Goal: Task Accomplishment & Management: Use online tool/utility

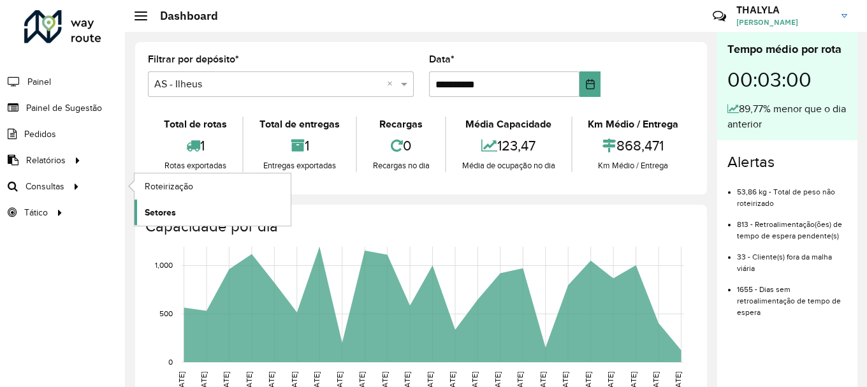
click at [170, 209] on span "Setores" at bounding box center [160, 212] width 31 height 13
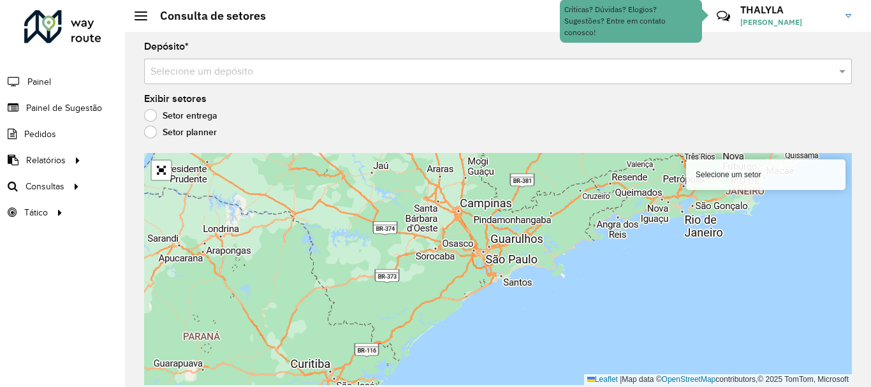
click at [251, 72] on input "text" at bounding box center [486, 71] width 670 height 15
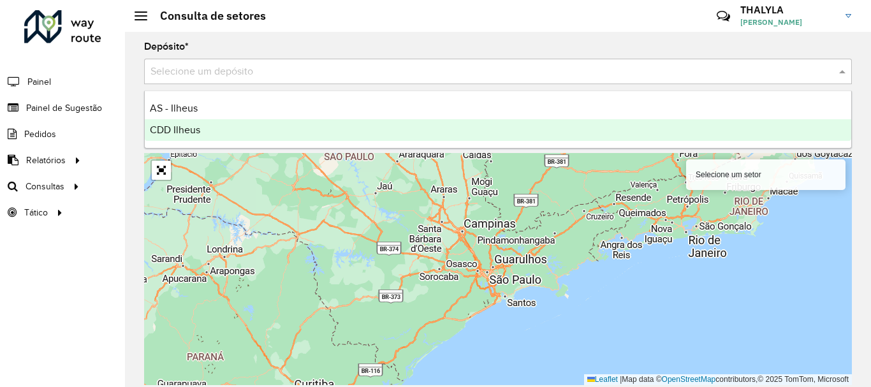
click at [202, 126] on div "CDD Ilheus" at bounding box center [498, 130] width 707 height 22
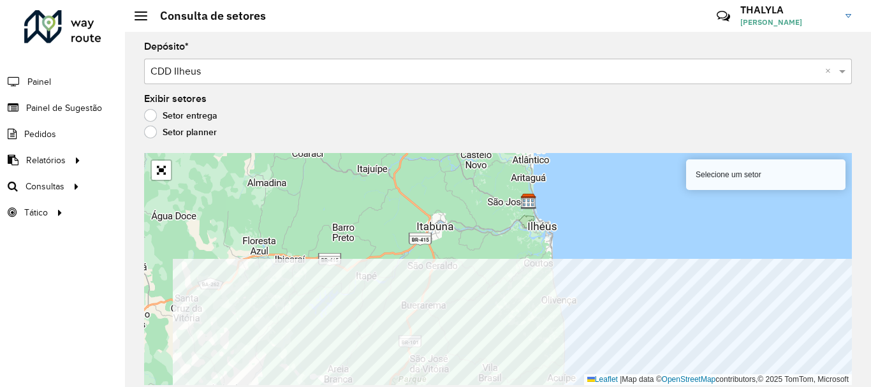
click at [597, 386] on html "Aguarde... Pop-up bloqueado! Seu navegador bloqueou automáticamente a abertura …" at bounding box center [435, 193] width 871 height 387
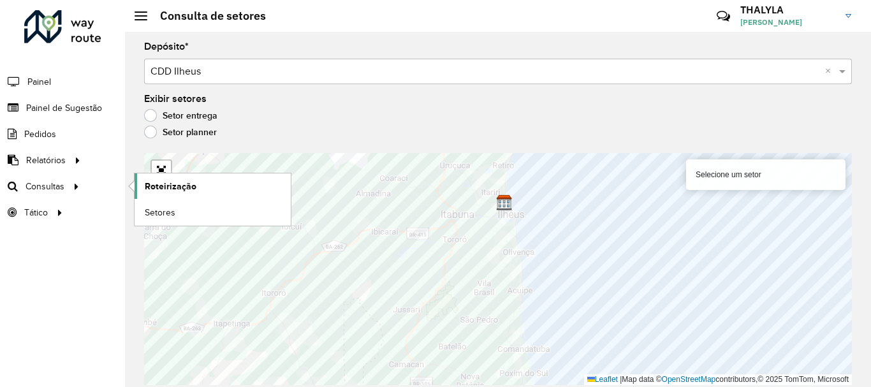
click at [185, 185] on span "Roteirização" at bounding box center [171, 186] width 52 height 13
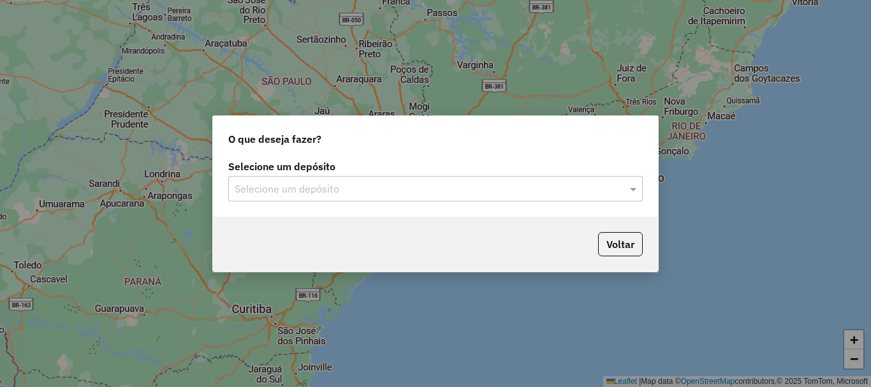
click at [410, 195] on input "text" at bounding box center [423, 189] width 376 height 15
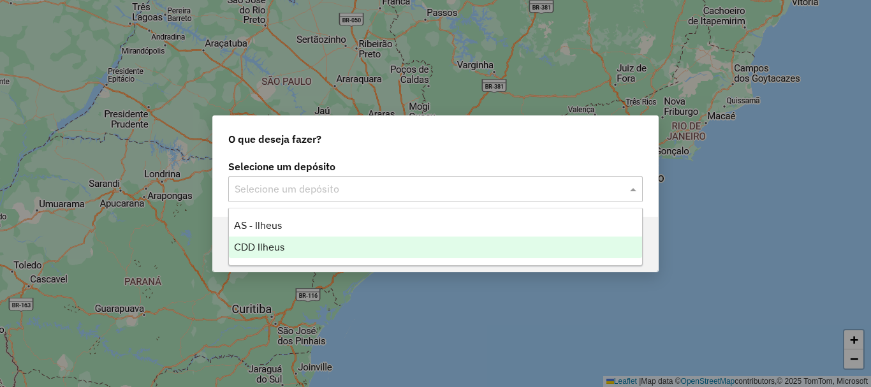
click at [274, 247] on span "CDD Ilheus" at bounding box center [259, 247] width 50 height 11
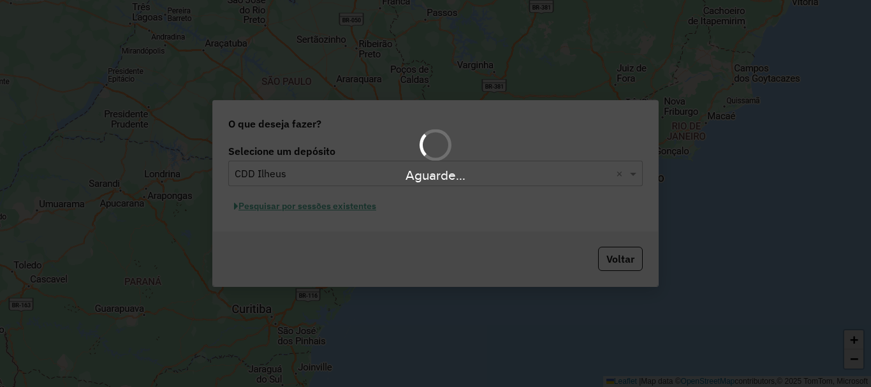
click at [362, 207] on div "Aguarde..." at bounding box center [435, 193] width 871 height 387
click at [466, 216] on div "Aguarde..." at bounding box center [435, 193] width 871 height 387
click at [361, 203] on hb-app "Aguarde... Pop-up bloqueado! Seu navegador bloqueou automáticamente a abertura …" at bounding box center [435, 193] width 871 height 387
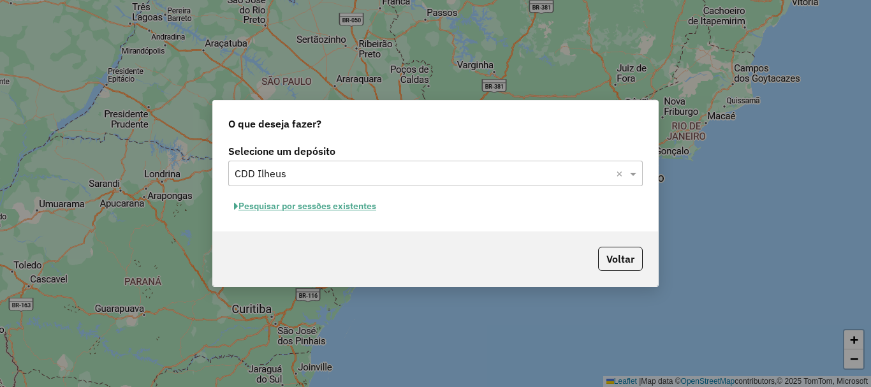
click at [349, 205] on button "Pesquisar por sessões existentes" at bounding box center [305, 206] width 154 height 20
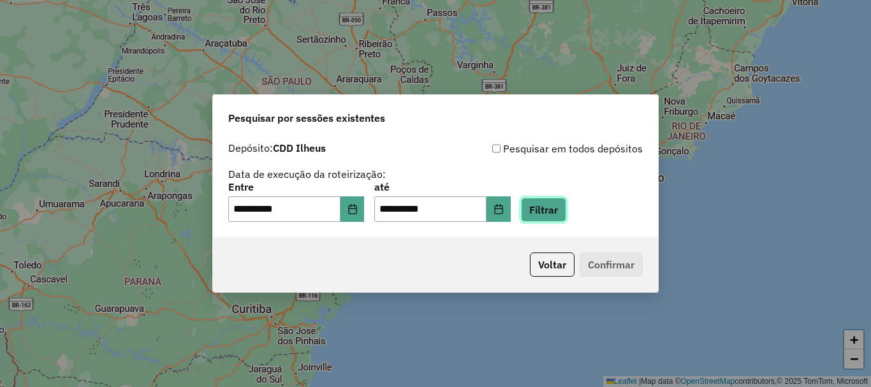
click at [561, 210] on button "Filtrar" at bounding box center [543, 210] width 45 height 24
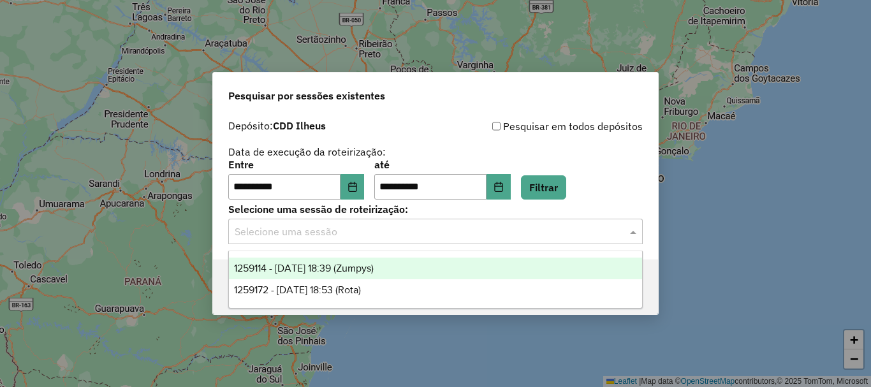
click at [335, 232] on input "text" at bounding box center [423, 231] width 376 height 15
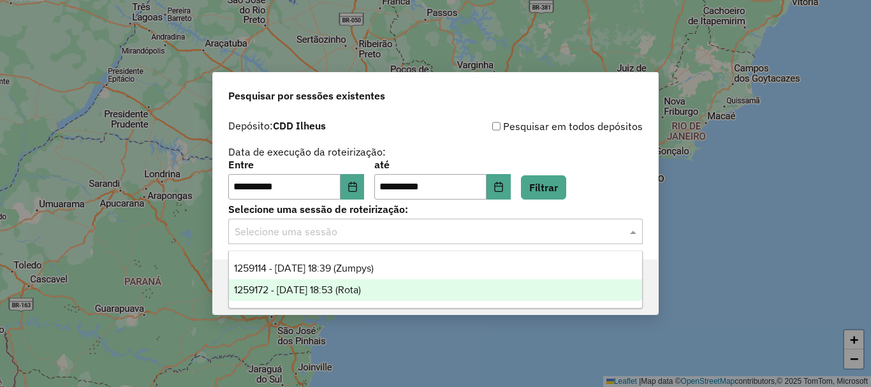
click at [359, 291] on span "1259172 - 04/09/2025 18:53 (Rota)" at bounding box center [297, 289] width 127 height 11
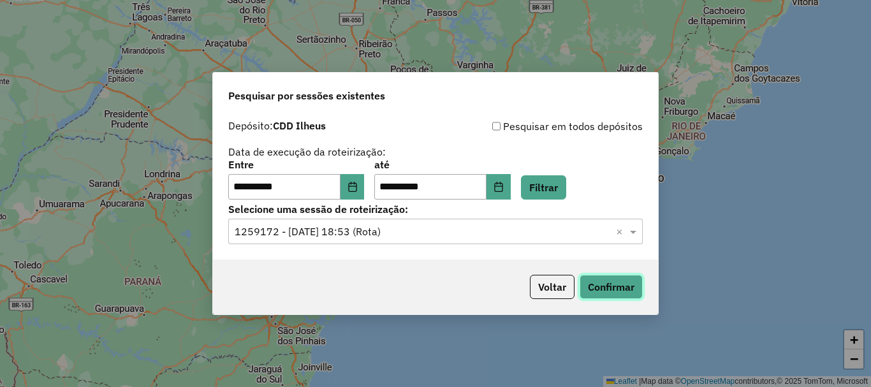
click at [631, 292] on button "Confirmar" at bounding box center [611, 287] width 63 height 24
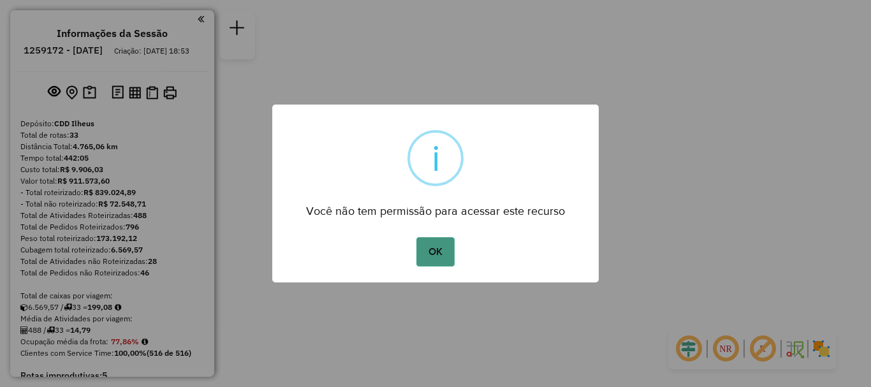
click at [430, 251] on button "OK" at bounding box center [435, 251] width 38 height 29
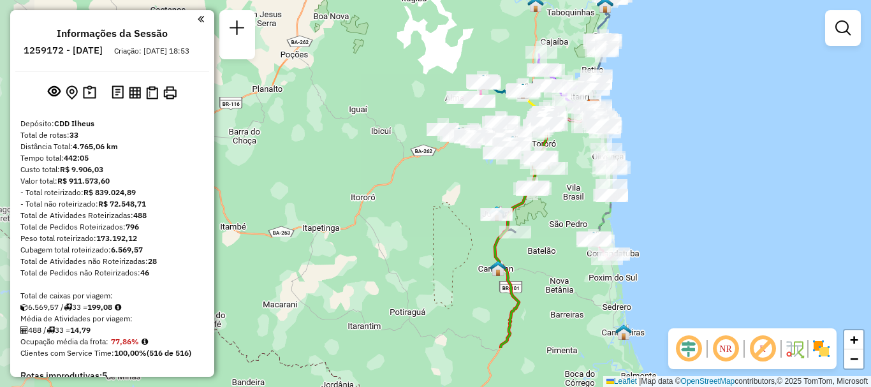
drag, startPoint x: 440, startPoint y: 288, endPoint x: 564, endPoint y: 210, distance: 146.4
click at [564, 210] on div "Janela de atendimento Grade de atendimento Capacidade Transportadoras Veículos …" at bounding box center [435, 193] width 871 height 387
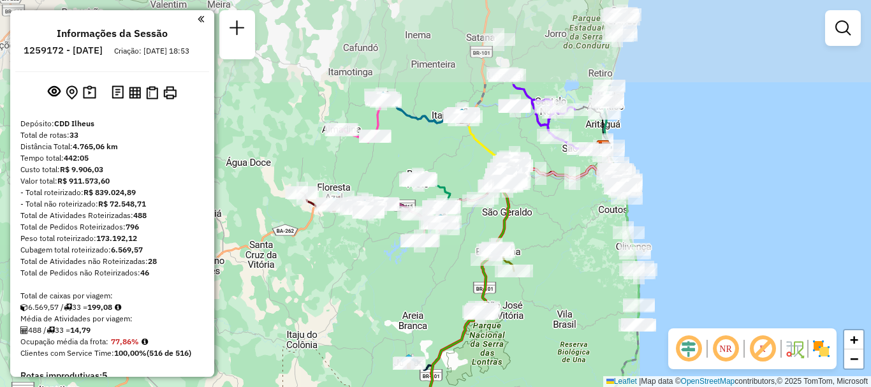
drag, startPoint x: 555, startPoint y: 143, endPoint x: 533, endPoint y: 226, distance: 85.9
click at [533, 226] on div "Janela de atendimento Grade de atendimento Capacidade Transportadoras Veículos …" at bounding box center [435, 193] width 871 height 387
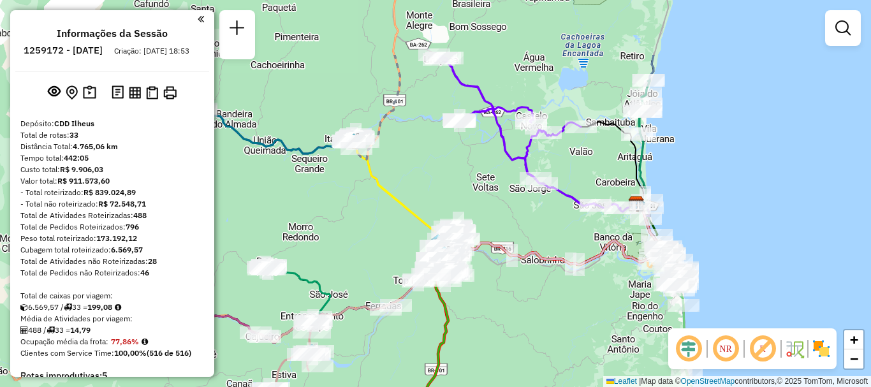
drag, startPoint x: 650, startPoint y: 233, endPoint x: 573, endPoint y: 282, distance: 90.9
click at [611, 321] on div "Janela de atendimento Grade de atendimento Capacidade Transportadoras Veículos …" at bounding box center [435, 193] width 871 height 387
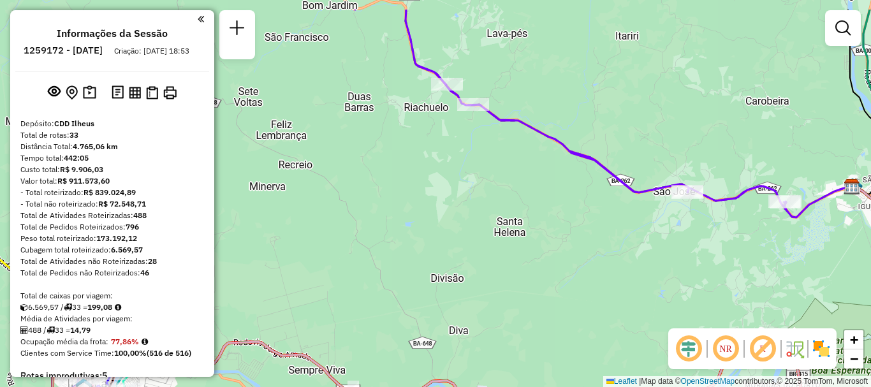
drag, startPoint x: 559, startPoint y: 209, endPoint x: 550, endPoint y: 275, distance: 66.3
click at [550, 275] on div "Janela de atendimento Grade de atendimento Capacidade Transportadoras Veículos …" at bounding box center [435, 193] width 871 height 387
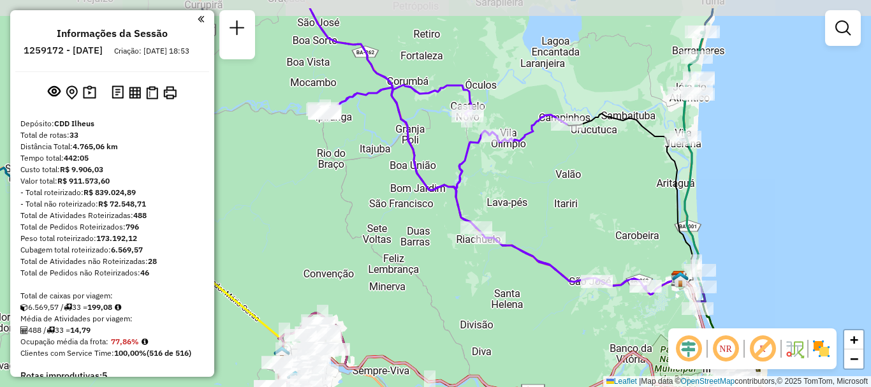
drag, startPoint x: 543, startPoint y: 250, endPoint x: 530, endPoint y: 267, distance: 20.9
click at [524, 299] on div "Janela de atendimento Grade de atendimento Capacidade Transportadoras Veículos …" at bounding box center [435, 193] width 871 height 387
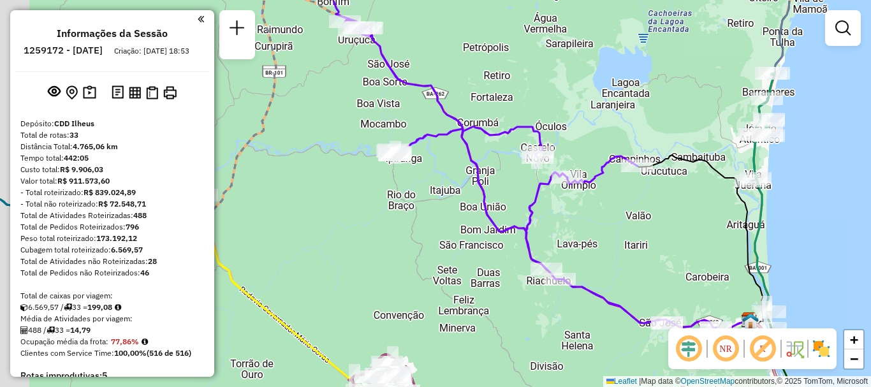
drag, startPoint x: 431, startPoint y: 280, endPoint x: 503, endPoint y: 320, distance: 81.6
click at [503, 320] on div "Janela de atendimento Grade de atendimento Capacidade Transportadoras Veículos …" at bounding box center [435, 193] width 871 height 387
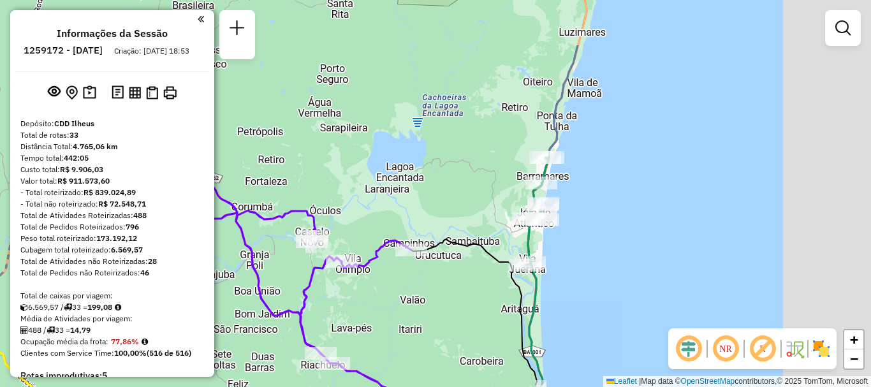
drag, startPoint x: 624, startPoint y: 106, endPoint x: 375, endPoint y: 204, distance: 268.0
click at [375, 204] on div "Janela de atendimento Grade de atendimento Capacidade Transportadoras Veículos …" at bounding box center [435, 193] width 871 height 387
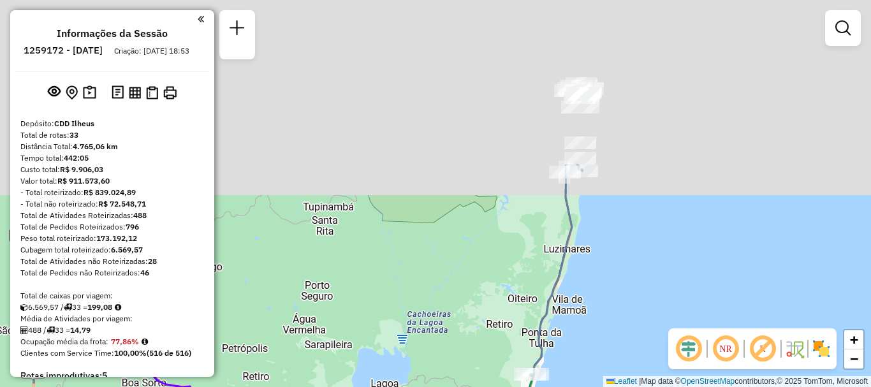
drag, startPoint x: 463, startPoint y: 120, endPoint x: 471, endPoint y: 323, distance: 203.6
click at [471, 323] on div "Janela de atendimento Grade de atendimento Capacidade Transportadoras Veículos …" at bounding box center [435, 193] width 871 height 387
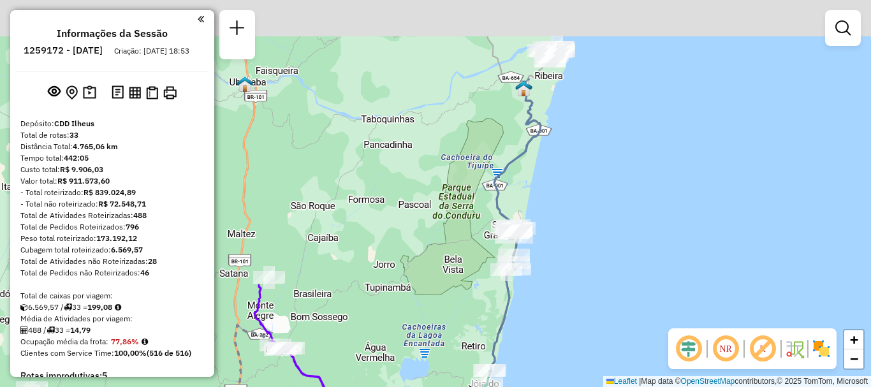
drag, startPoint x: 456, startPoint y: 195, endPoint x: 446, endPoint y: 335, distance: 141.3
click at [446, 335] on div "Janela de atendimento Grade de atendimento Capacidade Transportadoras Veículos …" at bounding box center [435, 193] width 871 height 387
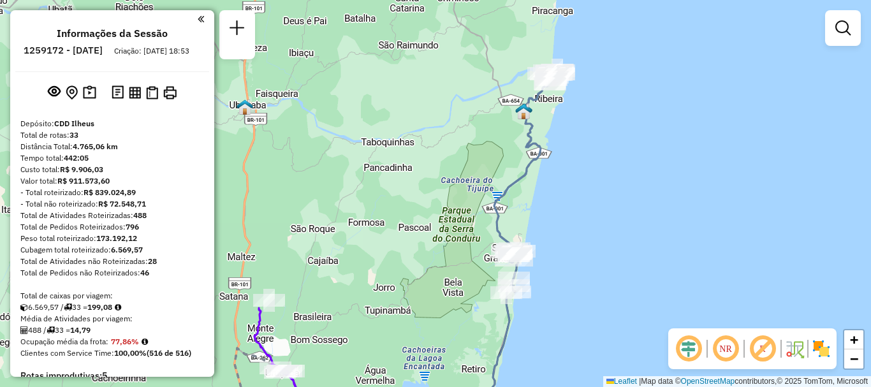
drag, startPoint x: 418, startPoint y: 325, endPoint x: 434, endPoint y: 82, distance: 243.5
click at [434, 82] on div "Janela de atendimento Grade de atendimento Capacidade Transportadoras Veículos …" at bounding box center [435, 193] width 871 height 387
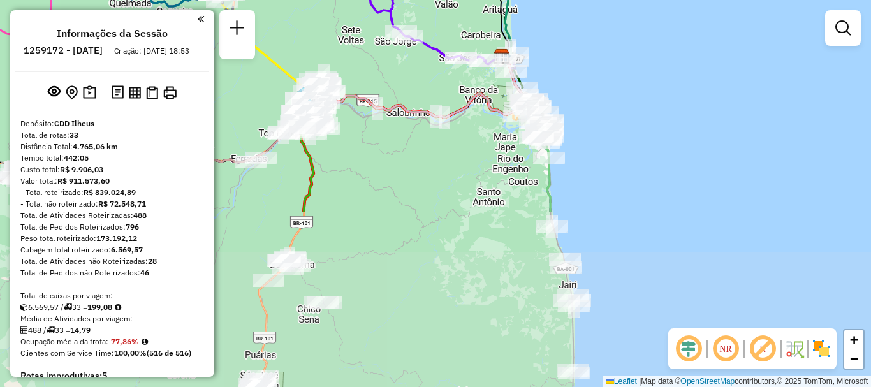
drag, startPoint x: 431, startPoint y: 353, endPoint x: 447, endPoint y: 144, distance: 209.2
click at [438, 132] on div "Rota 33 - Placa JPU6520 54702646 - AILTON ALVES GUIMARA Janela de atendimento G…" at bounding box center [435, 193] width 871 height 387
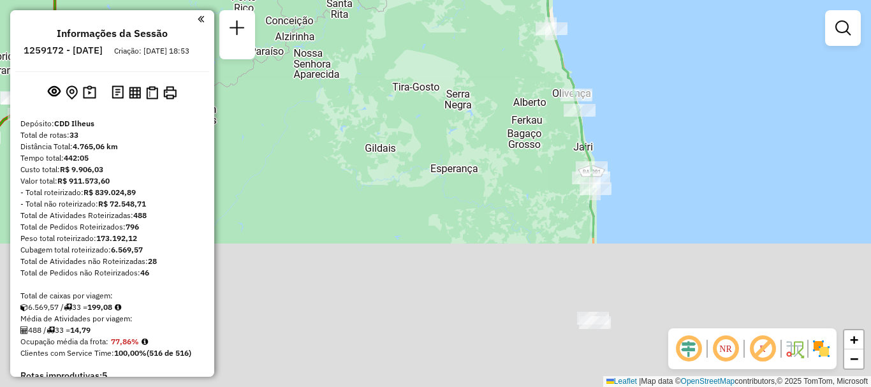
drag, startPoint x: 495, startPoint y: 297, endPoint x: 393, endPoint y: 91, distance: 229.6
click at [393, 91] on div "Rota 33 - Placa JPU6520 54702646 - AILTON ALVES GUIMARA Rota 5 - Placa HZH3759 …" at bounding box center [435, 193] width 871 height 387
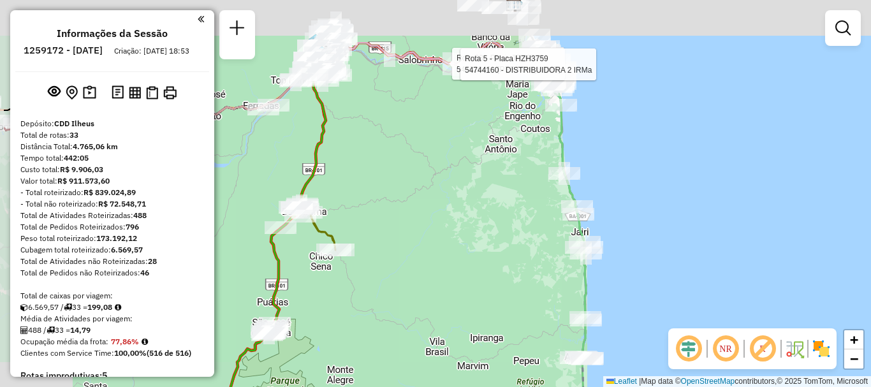
drag, startPoint x: 401, startPoint y: 193, endPoint x: 551, endPoint y: 298, distance: 183.1
click at [550, 299] on div "Rota 33 - Placa JPU6520 54702646 - AILTON ALVES GUIMARA Rota 5 - Placa HZH3759 …" at bounding box center [435, 193] width 871 height 387
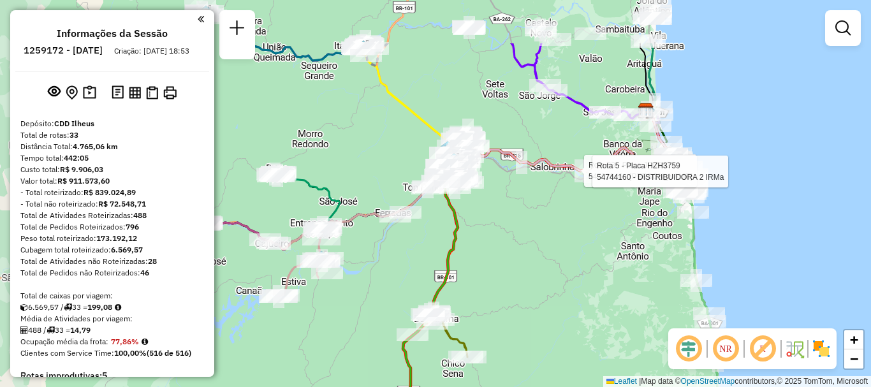
drag, startPoint x: 492, startPoint y: 191, endPoint x: 548, endPoint y: 237, distance: 72.0
click at [548, 237] on div "Rota 33 - Placa JPU6520 54702646 - AILTON ALVES GUIMARA Rota 5 - Placa HZH3759 …" at bounding box center [435, 193] width 871 height 387
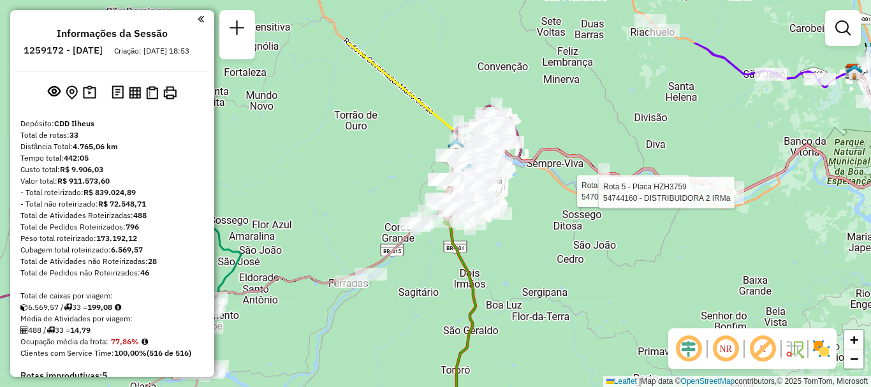
drag, startPoint x: 501, startPoint y: 186, endPoint x: 576, endPoint y: 281, distance: 121.3
click at [576, 281] on div "Rota 33 - Placa JPU6520 54702646 - AILTON ALVES GUIMARA Rota 5 - Placa HZH3759 …" at bounding box center [435, 193] width 871 height 387
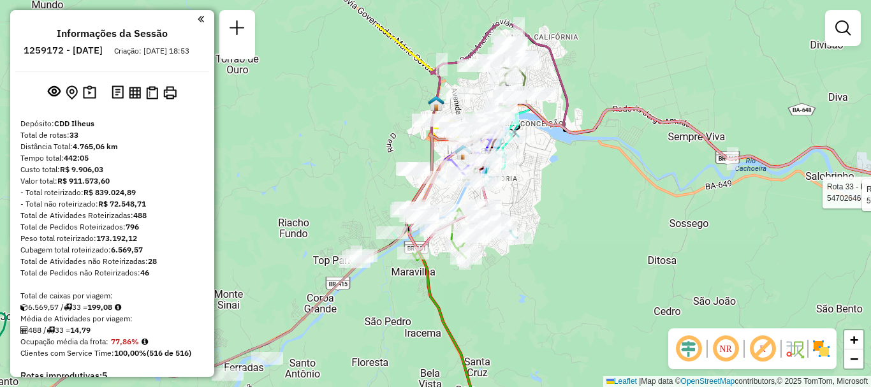
drag, startPoint x: 548, startPoint y: 226, endPoint x: 589, endPoint y: 276, distance: 63.9
click at [596, 290] on div "Rota 33 - Placa JPU6520 54702646 - AILTON ALVES GUIMARA Rota 5 - Placa HZH3759 …" at bounding box center [435, 193] width 871 height 387
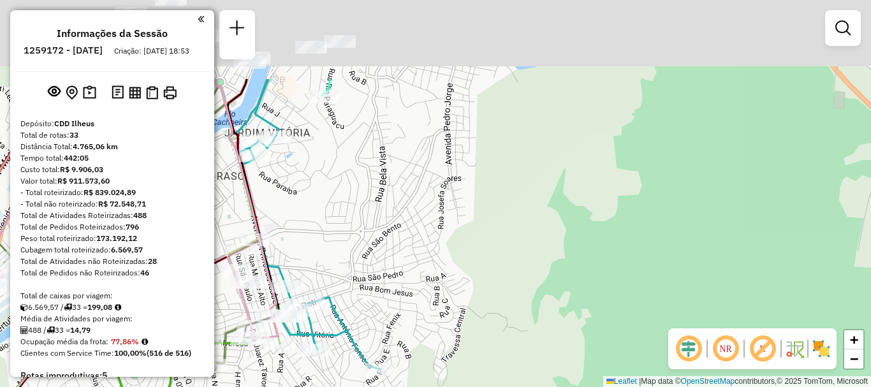
drag, startPoint x: 515, startPoint y: 147, endPoint x: 629, endPoint y: 281, distance: 176.0
click at [629, 281] on div "Rota 33 - Placa JPU6520 54702646 - AILTON ALVES GUIMARA Rota 5 - Placa HZH3759 …" at bounding box center [435, 193] width 871 height 387
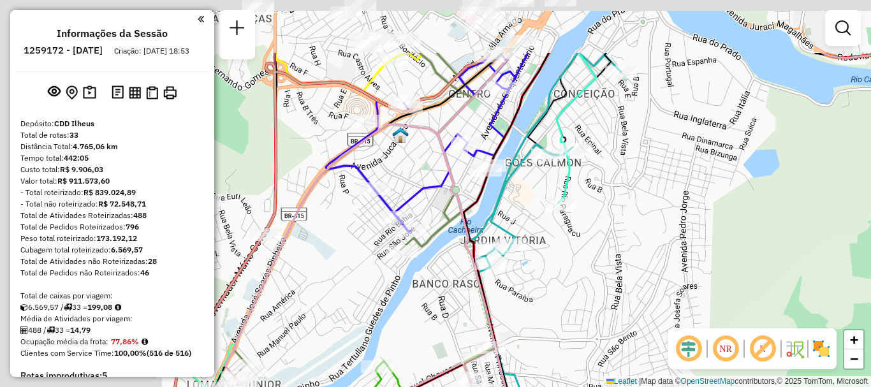
drag, startPoint x: 492, startPoint y: 169, endPoint x: 695, endPoint y: 261, distance: 222.6
click at [695, 261] on div "Rota 33 - Placa JPU6520 54702646 - AILTON ALVES GUIMARA Rota 5 - Placa HZH3759 …" at bounding box center [435, 193] width 871 height 387
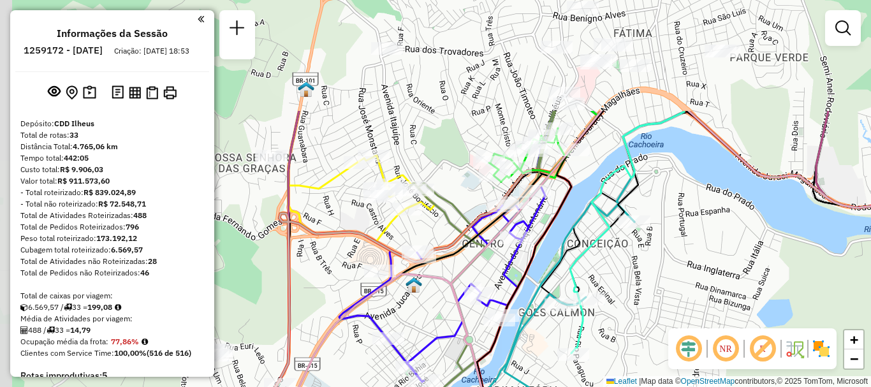
drag, startPoint x: 643, startPoint y: 264, endPoint x: 654, endPoint y: 361, distance: 97.5
click at [654, 361] on div "Rota 33 - Placa JPU6520 54702646 - AILTON ALVES GUIMARA Rota 5 - Placa HZH3759 …" at bounding box center [435, 193] width 871 height 387
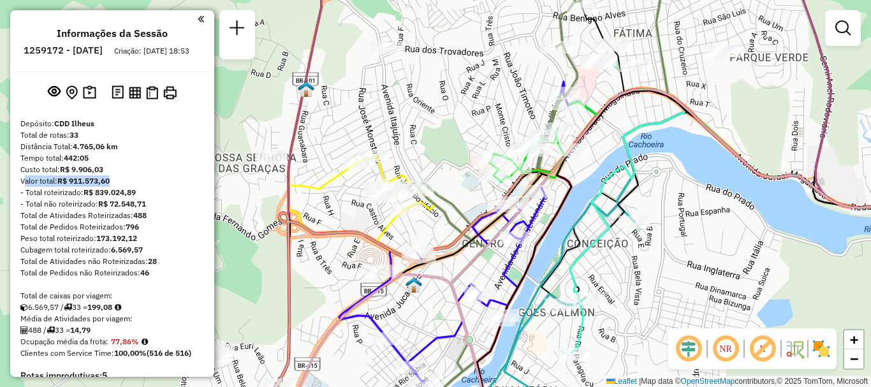
drag, startPoint x: 14, startPoint y: 191, endPoint x: 142, endPoint y: 195, distance: 128.2
click at [142, 195] on div "Informações da Sessão 1259172 - 04/09/2025 Criação: 03/09/2025 18:53 Depósito: …" at bounding box center [112, 193] width 204 height 367
